Goal: Contribute content

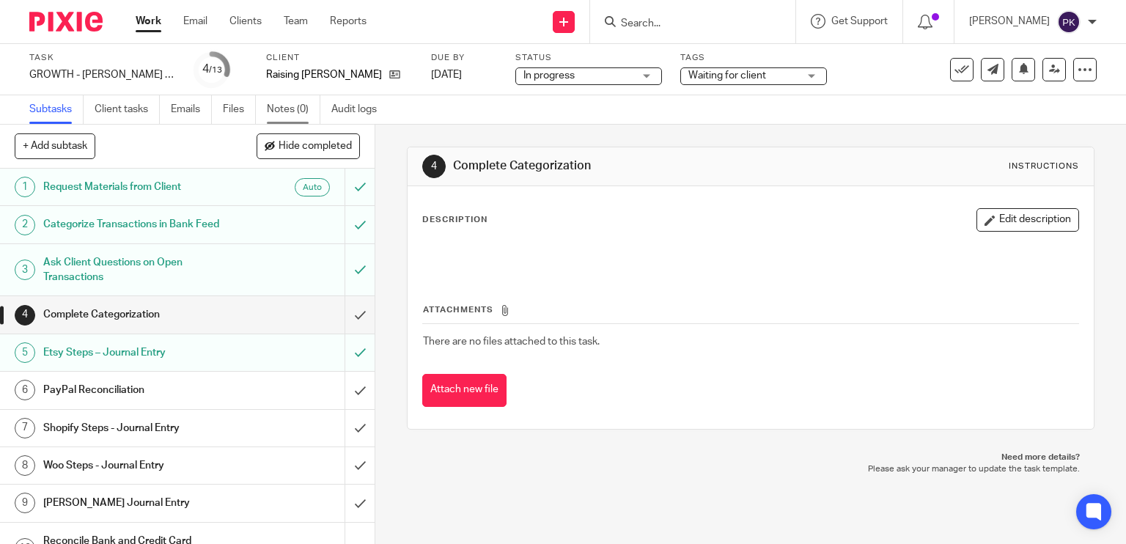
click at [290, 107] on link "Notes (0)" at bounding box center [294, 109] width 54 height 29
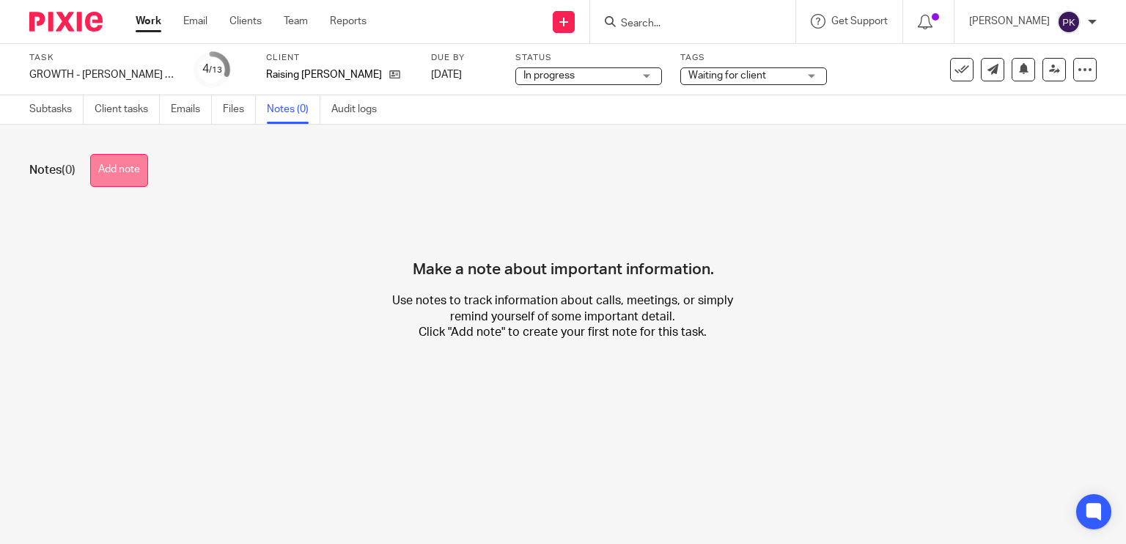
click at [124, 161] on button "Add note" at bounding box center [119, 170] width 58 height 33
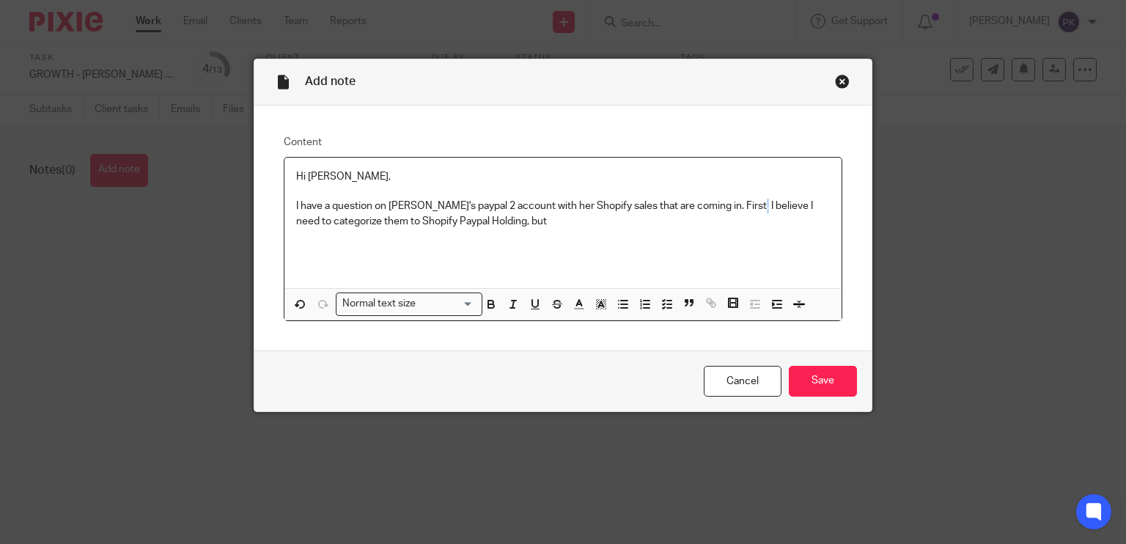
click at [738, 202] on p "I have a question on [PERSON_NAME]'s paypal 2 account with her Shopify sales th…" at bounding box center [563, 214] width 534 height 30
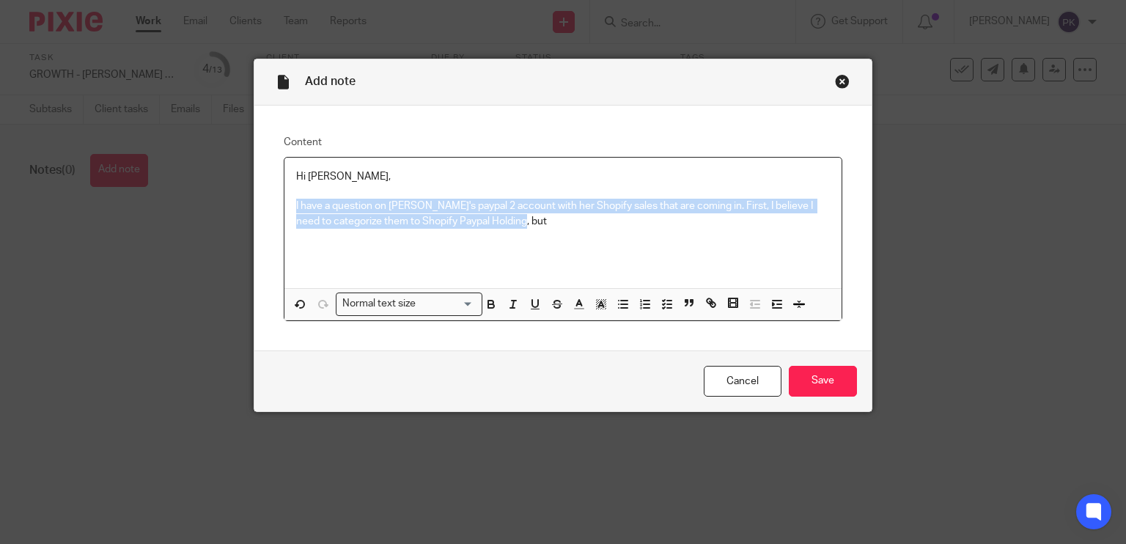
click at [738, 202] on p "I have a question on [PERSON_NAME]'s paypal 2 account with her Shopify sales th…" at bounding box center [563, 214] width 534 height 30
click at [735, 202] on p "I have a question on [PERSON_NAME]'s paypal 2 account with her Shopify sales th…" at bounding box center [563, 214] width 534 height 30
click at [737, 204] on p "I have a question on [PERSON_NAME]'s paypal 2 account with her Shopify sales th…" at bounding box center [563, 214] width 534 height 30
click at [752, 210] on p "I have a question on [PERSON_NAME]'s paypal 2 account with her Shopify sales th…" at bounding box center [563, 214] width 534 height 30
